Goal: Task Accomplishment & Management: Manage account settings

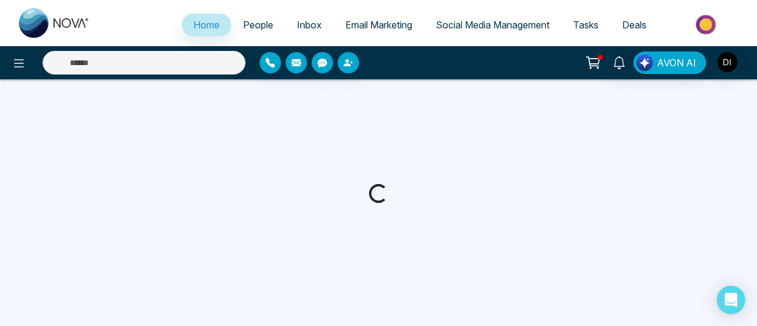
select select "*"
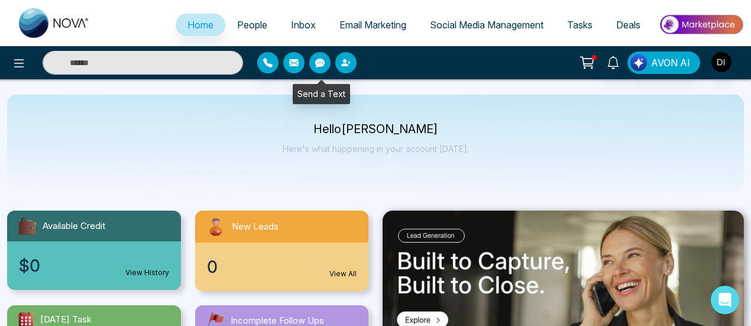
click at [321, 60] on icon "button" at bounding box center [319, 63] width 9 height 9
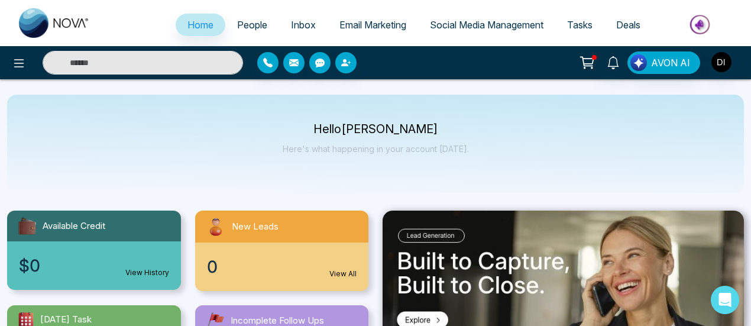
click at [578, 62] on button at bounding box center [587, 62] width 24 height 22
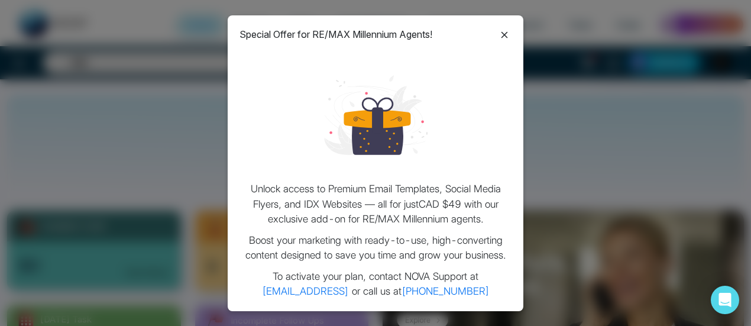
click at [506, 37] on icon at bounding box center [504, 35] width 14 height 14
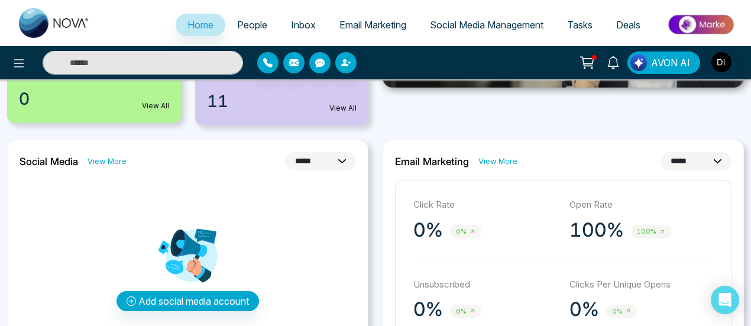
scroll to position [260, 0]
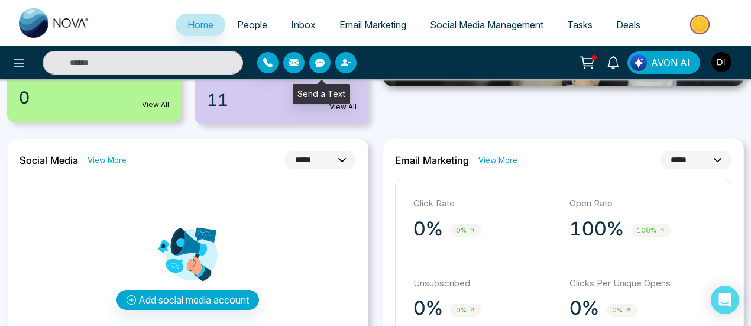
click at [322, 60] on icon "button" at bounding box center [319, 63] width 9 height 9
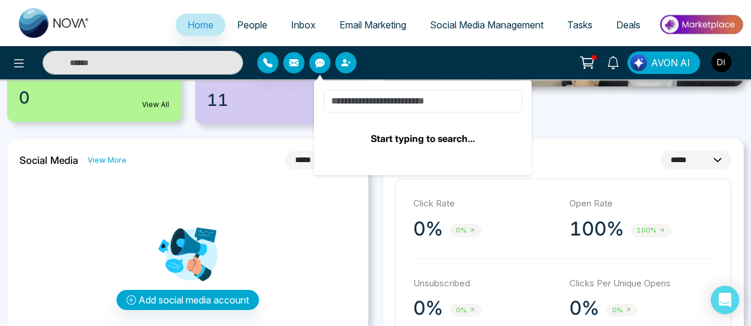
click at [410, 97] on input at bounding box center [422, 101] width 199 height 22
